Goal: Transaction & Acquisition: Download file/media

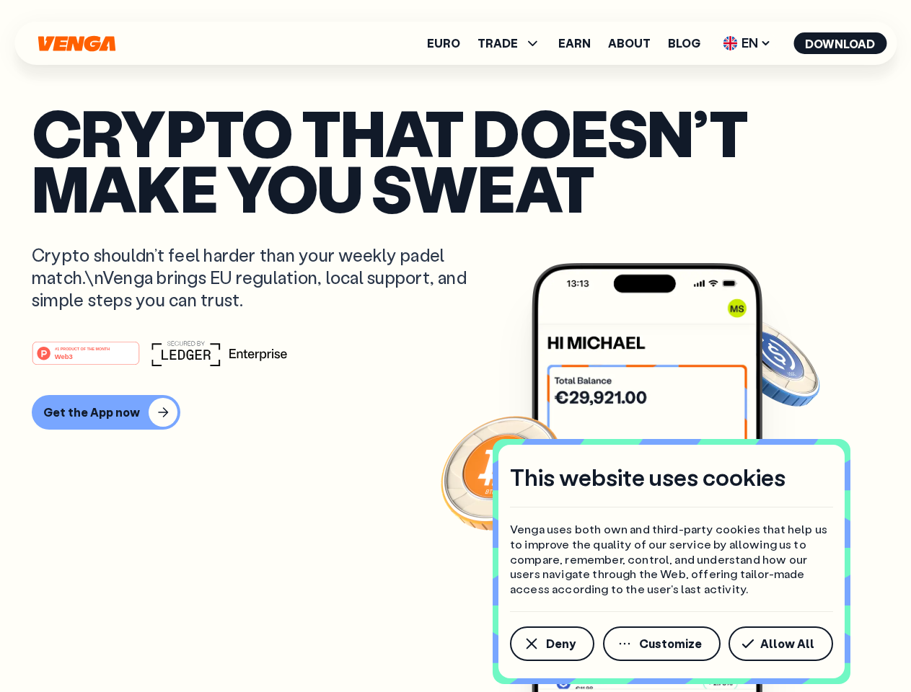
click at [455, 346] on div "#1 PRODUCT OF THE MONTH Web3" at bounding box center [455, 353] width 847 height 26
click at [551, 644] on span "Deny" at bounding box center [561, 644] width 30 height 12
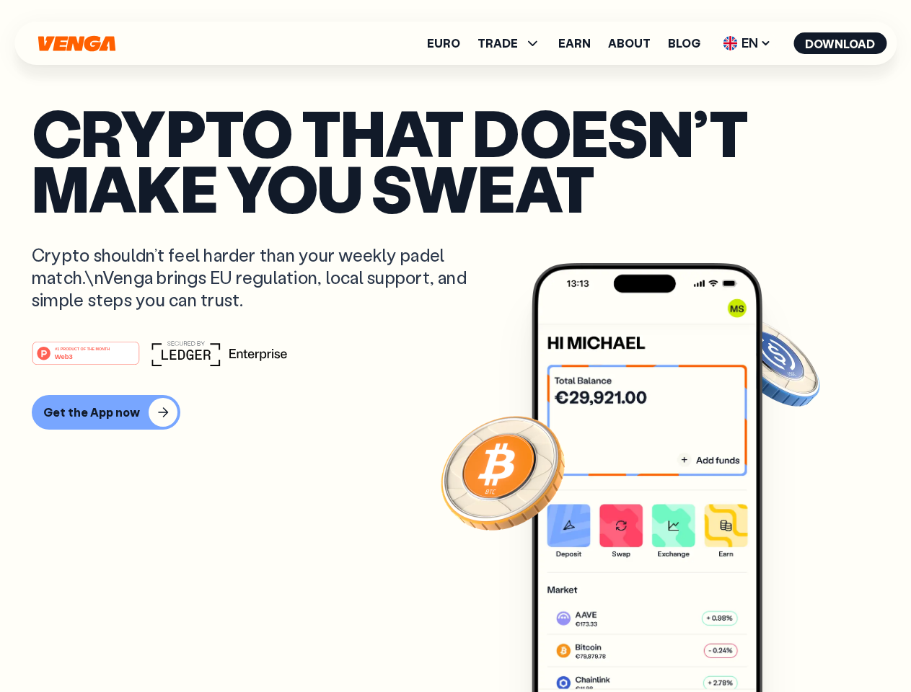
click at [663, 644] on img at bounding box center [647, 504] width 231 height 483
click at [783, 644] on article "Crypto that doesn’t make you sweat Crypto shouldn’t feel harder than your weekl…" at bounding box center [455, 375] width 847 height 541
click at [514, 43] on span "TRADE" at bounding box center [497, 44] width 40 height 12
click at [747, 43] on span "EN" at bounding box center [747, 43] width 58 height 23
click at [840, 43] on button "Download" at bounding box center [839, 43] width 93 height 22
